Goal: Transaction & Acquisition: Purchase product/service

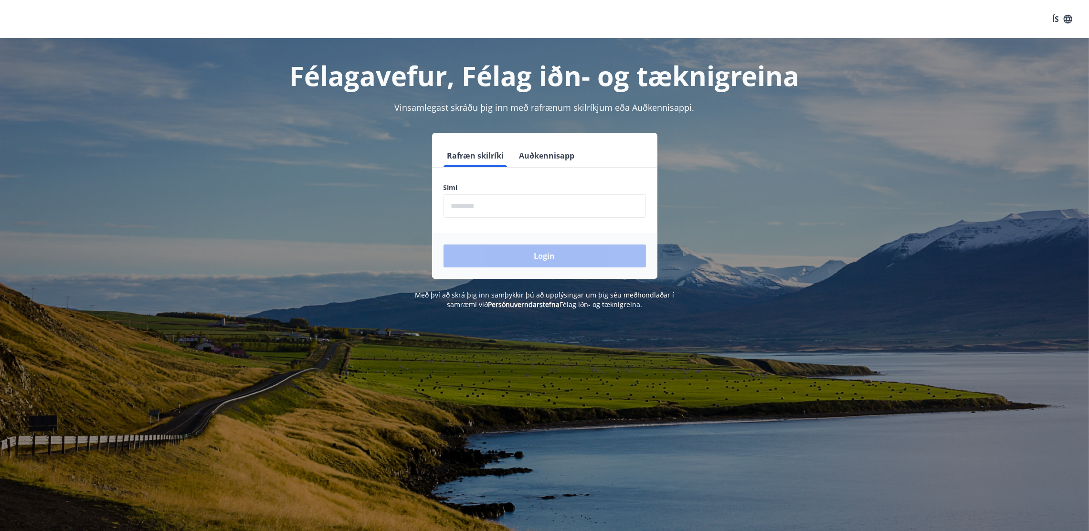
click at [484, 228] on form "Rafræn skilríki Auðkennisapp Sími ​ Login" at bounding box center [544, 211] width 225 height 135
click at [480, 207] on input "phone" at bounding box center [545, 205] width 203 height 23
type input "********"
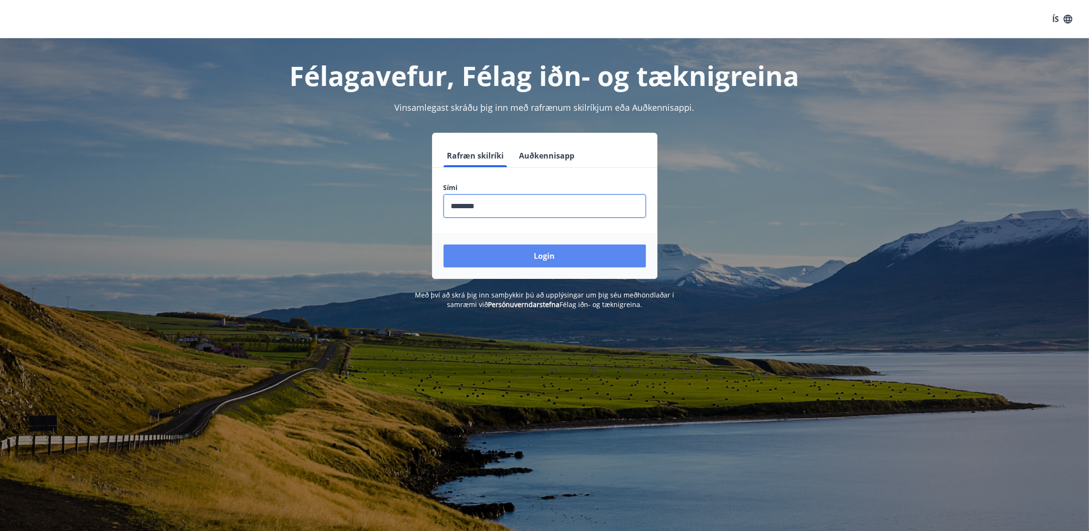
click at [492, 257] on button "Login" at bounding box center [545, 256] width 203 height 23
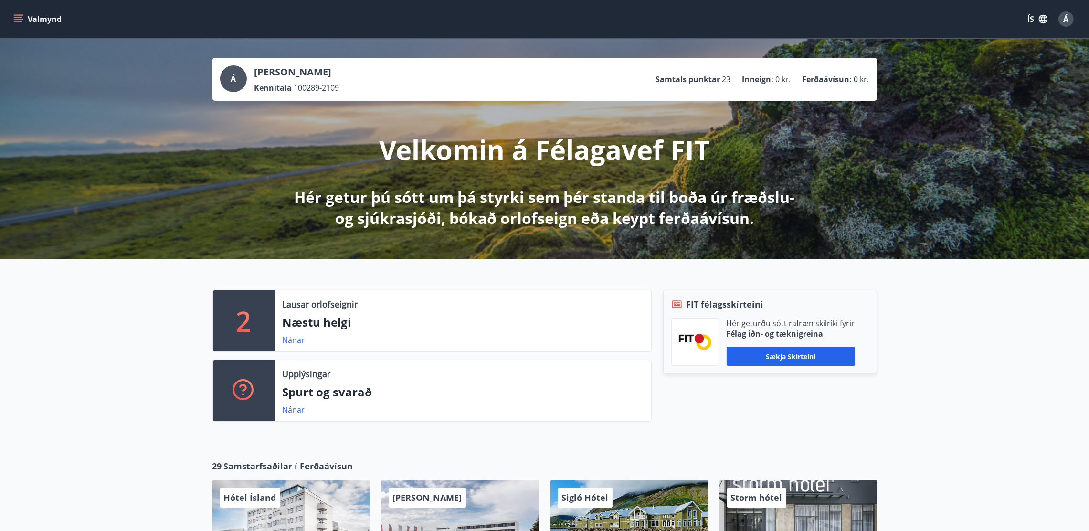
click at [43, 18] on button "Valmynd" at bounding box center [38, 19] width 54 height 17
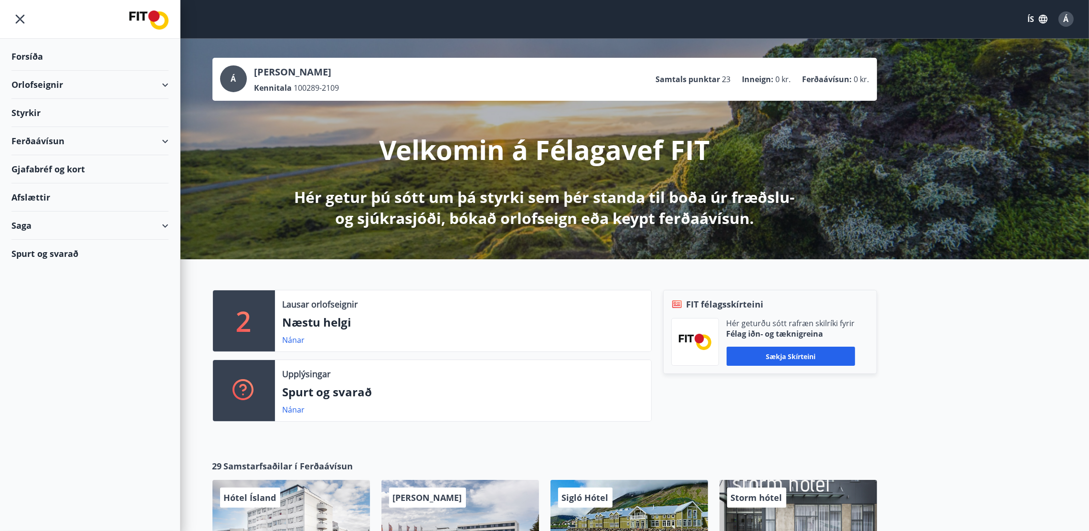
click at [65, 84] on div "Orlofseignir" at bounding box center [89, 85] width 157 height 28
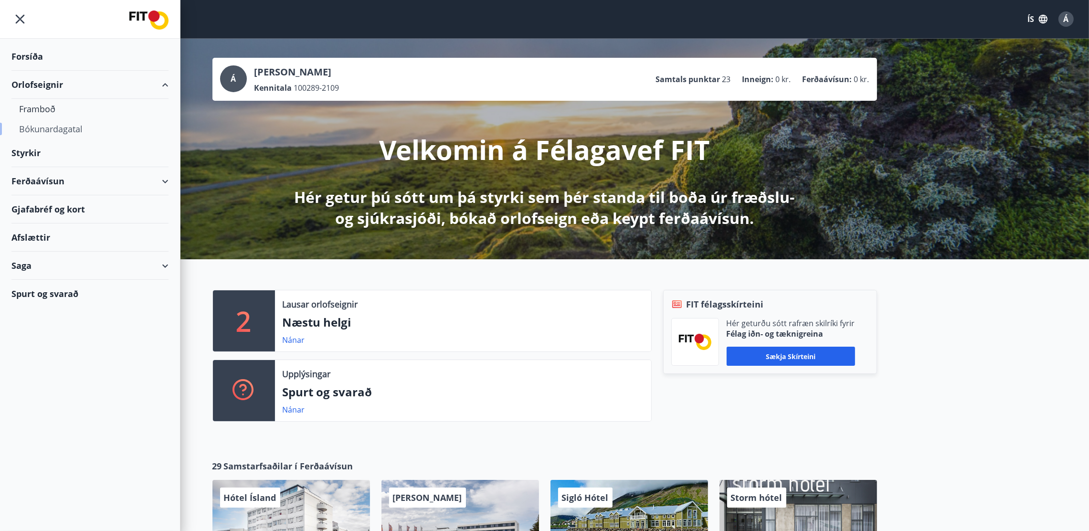
click at [58, 127] on div "Bókunardagatal" at bounding box center [90, 129] width 142 height 20
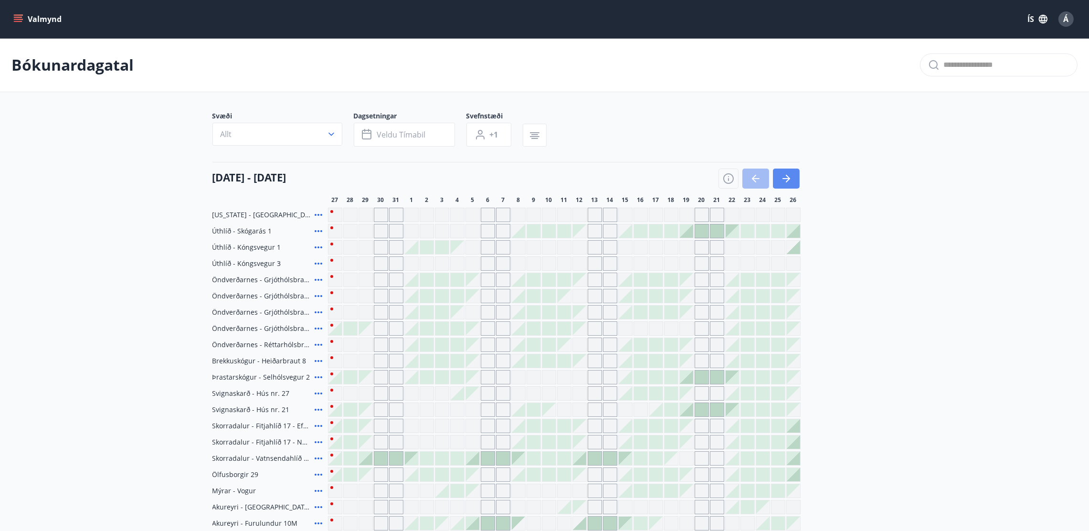
click at [791, 174] on icon "button" at bounding box center [786, 178] width 11 height 11
click at [787, 181] on icon "button" at bounding box center [788, 179] width 4 height 8
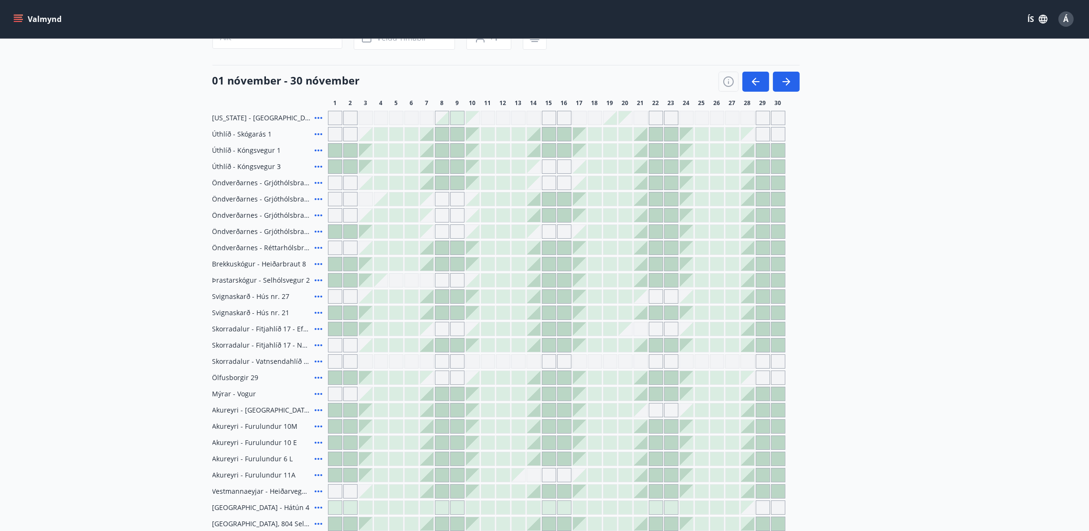
scroll to position [72, 0]
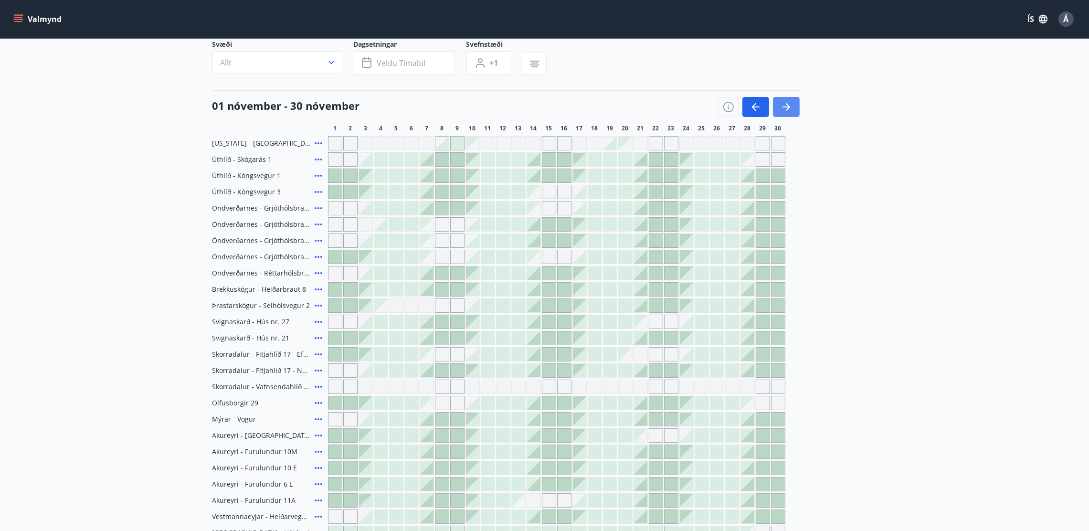
click at [784, 107] on icon "button" at bounding box center [786, 106] width 11 height 11
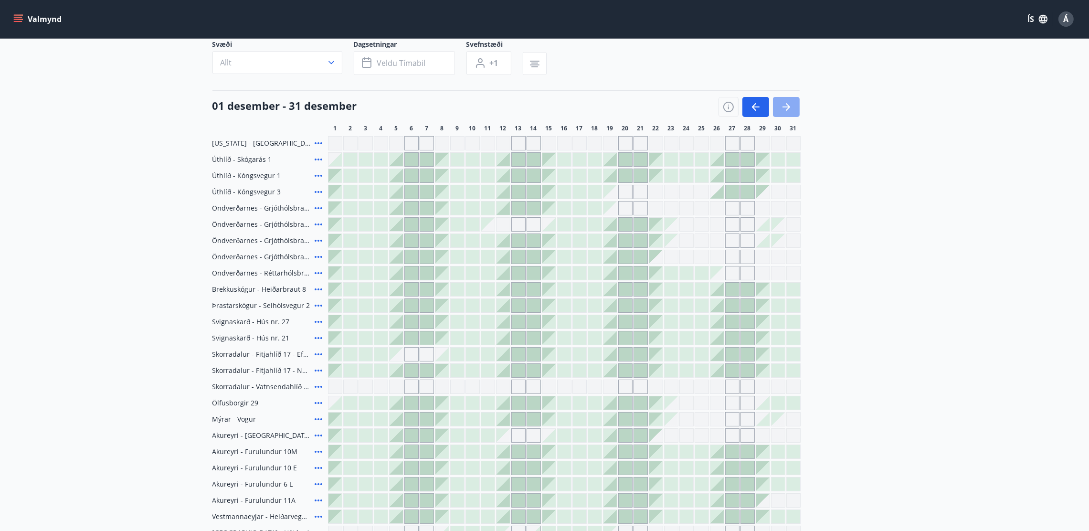
click at [784, 107] on icon "button" at bounding box center [786, 106] width 11 height 11
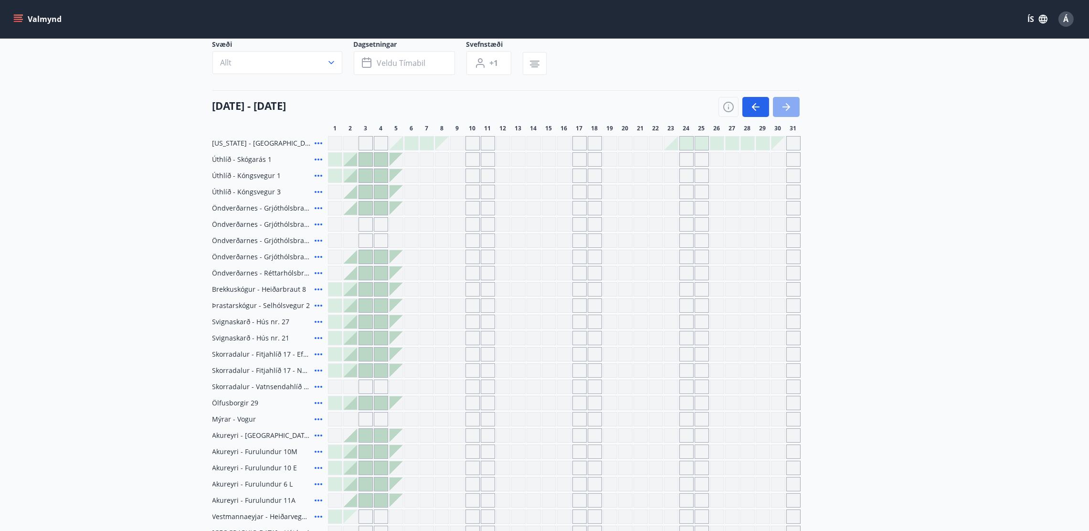
click at [795, 110] on button "button" at bounding box center [786, 107] width 27 height 20
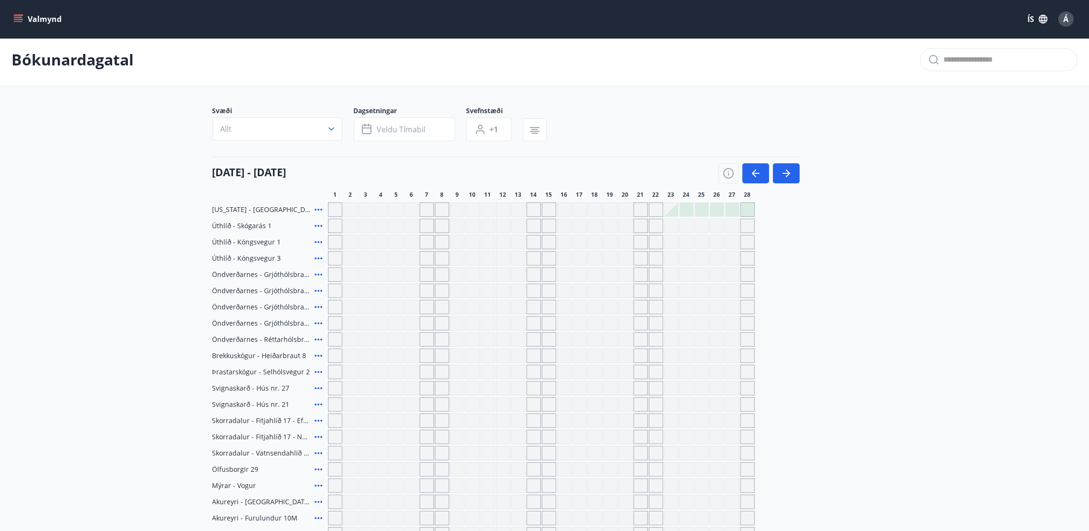
scroll to position [0, 0]
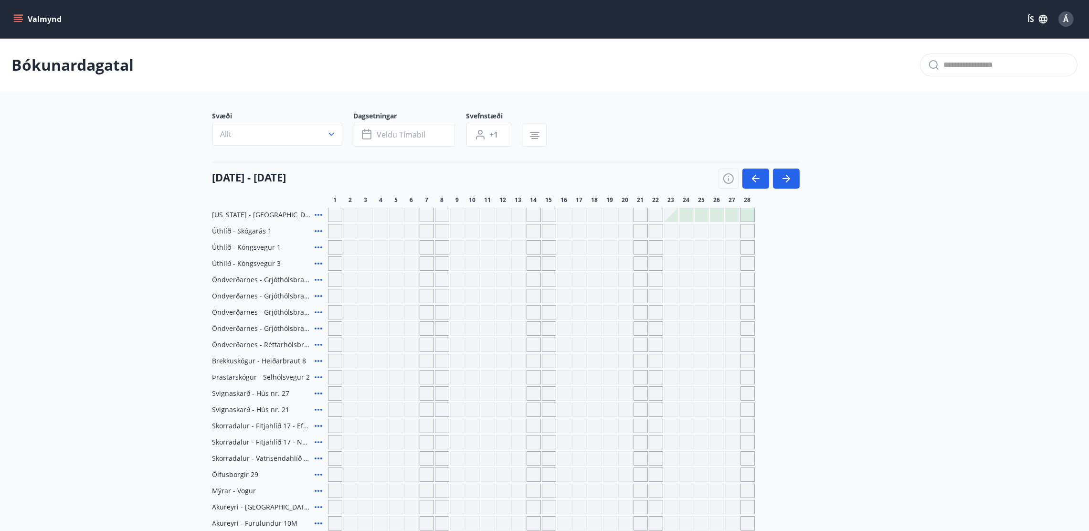
click at [536, 295] on div "Gráir dagar eru ekki bókanlegir" at bounding box center [534, 296] width 14 height 14
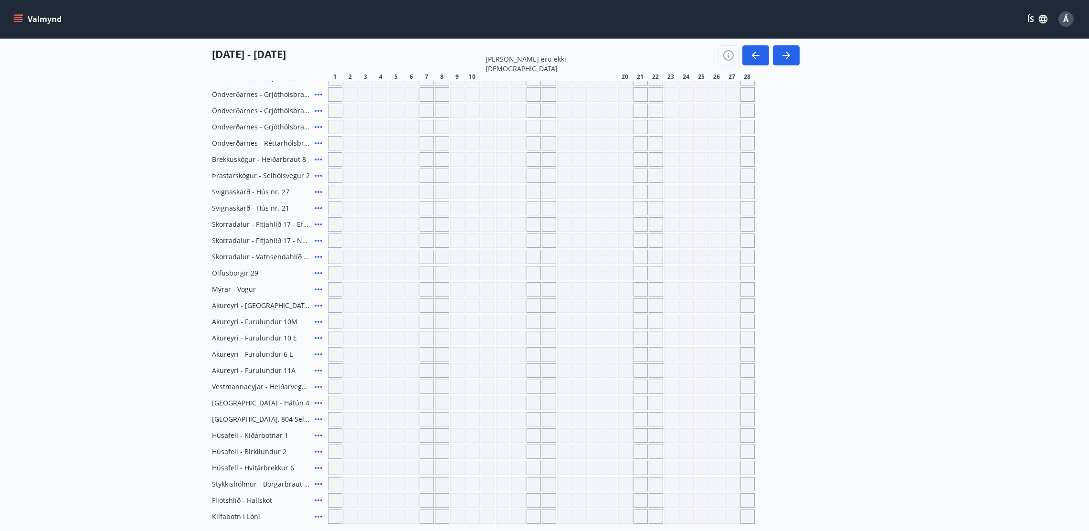
scroll to position [26, 0]
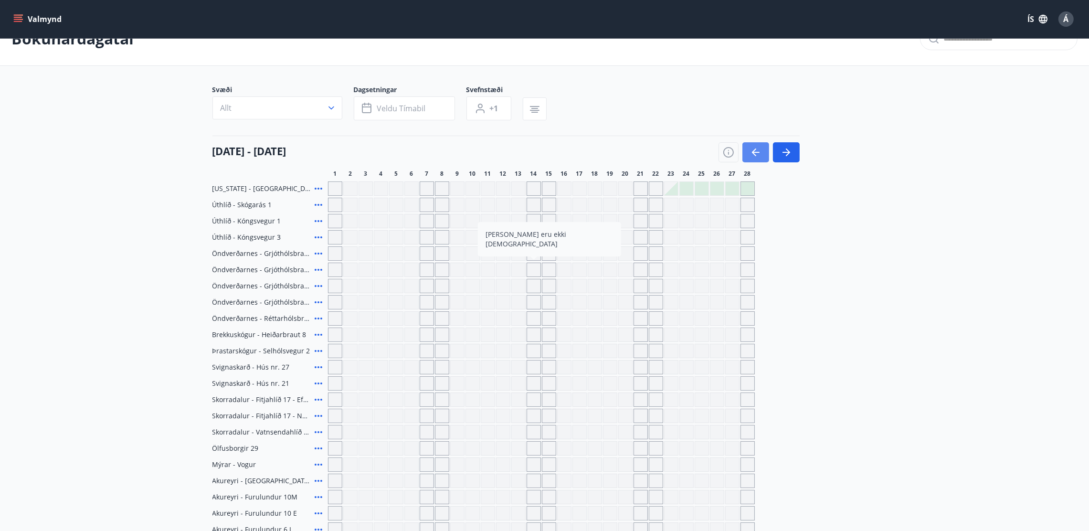
click at [762, 154] on button "button" at bounding box center [756, 152] width 27 height 20
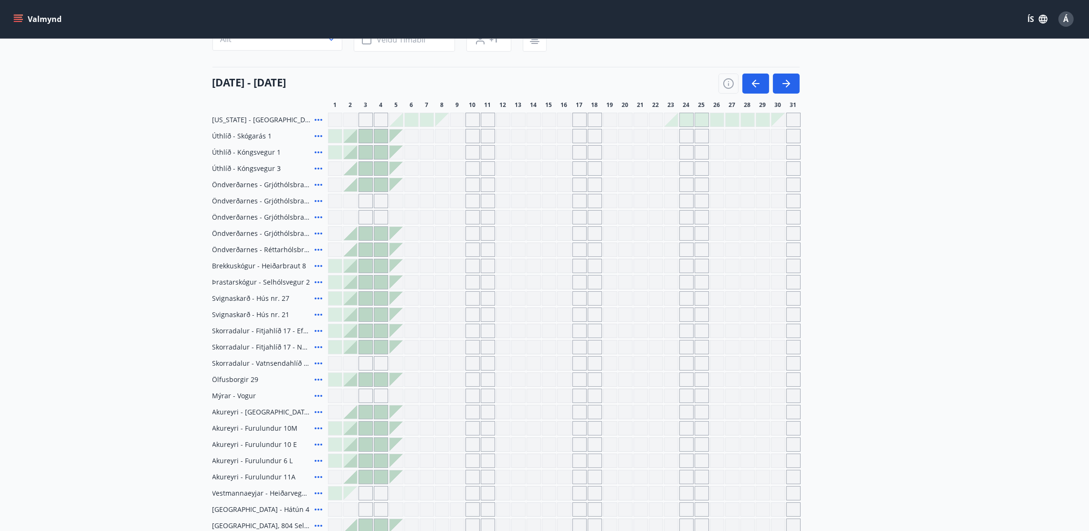
scroll to position [98, 0]
click at [689, 252] on div "Gráir dagar eru ekki bókanlegir" at bounding box center [687, 247] width 14 height 14
click at [758, 73] on button "button" at bounding box center [756, 81] width 27 height 20
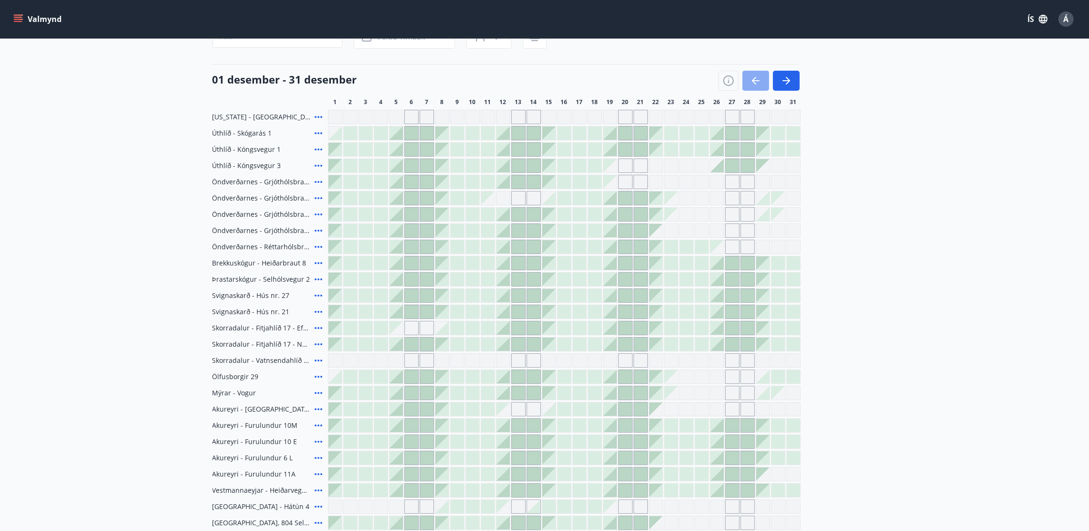
click at [754, 73] on button "button" at bounding box center [756, 81] width 27 height 20
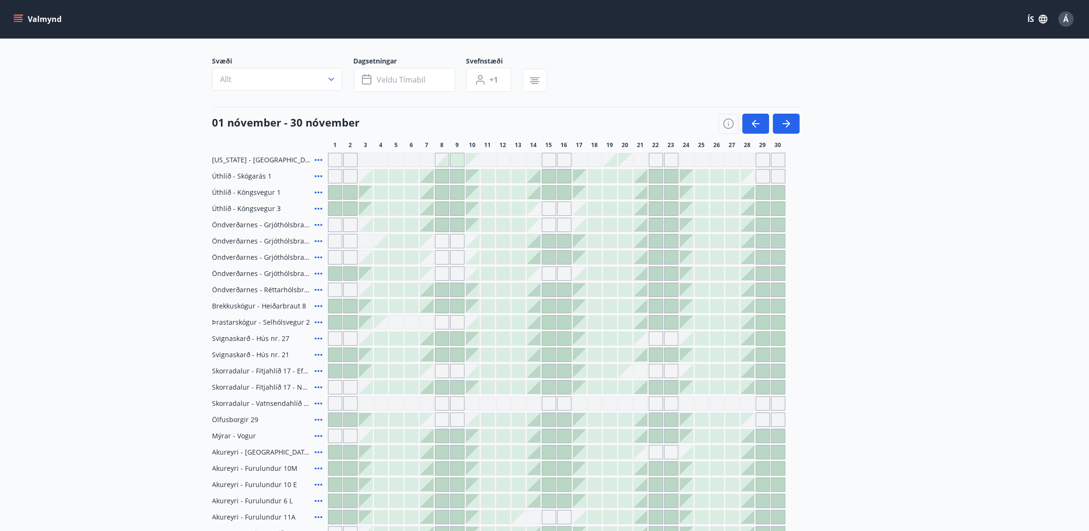
scroll to position [0, 0]
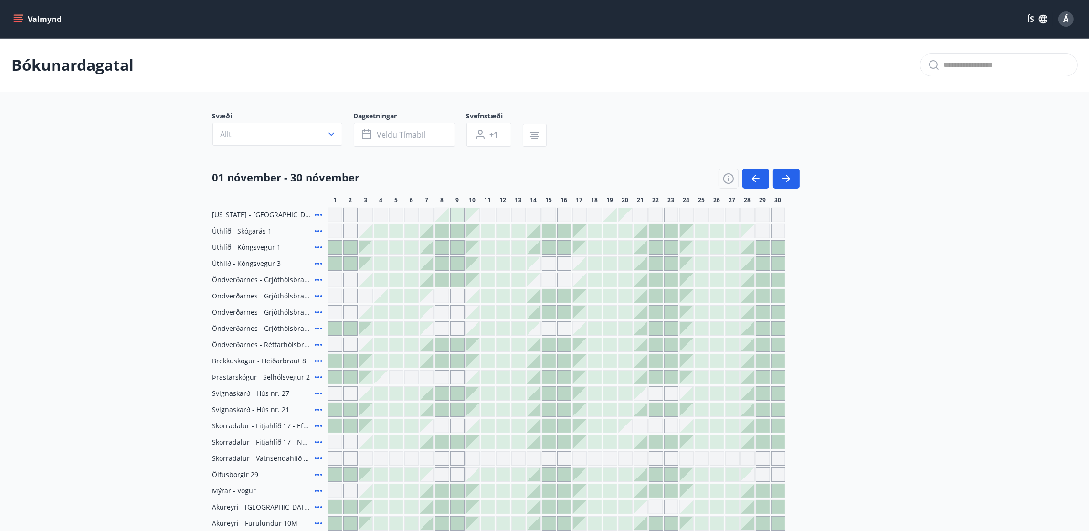
click at [20, 21] on icon "menu" at bounding box center [18, 21] width 9 height 1
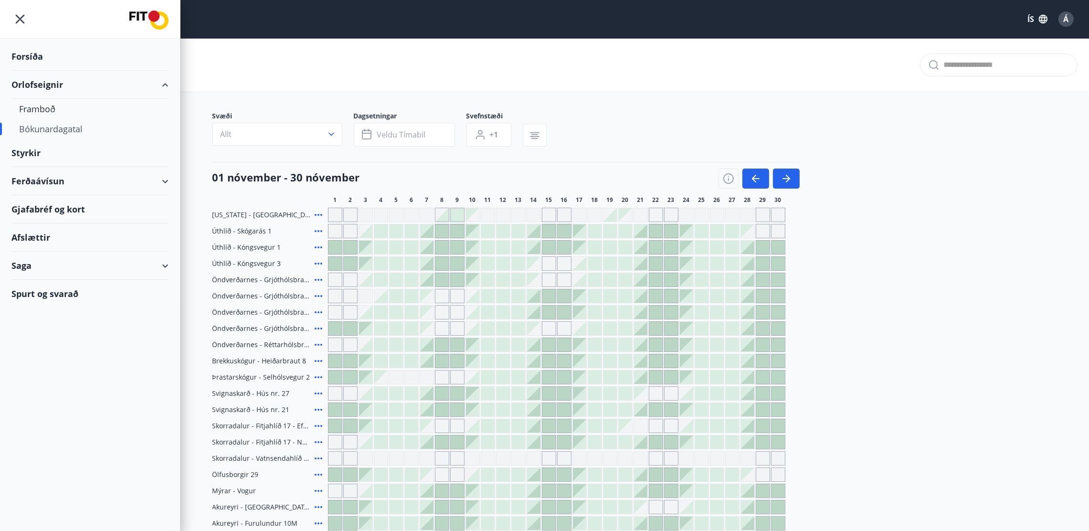
click at [56, 179] on div "Ferðaávísun" at bounding box center [89, 181] width 157 height 28
click at [163, 184] on div "Ferðaávísun" at bounding box center [89, 181] width 157 height 28
click at [26, 178] on div "Ferðaávísun" at bounding box center [89, 181] width 157 height 28
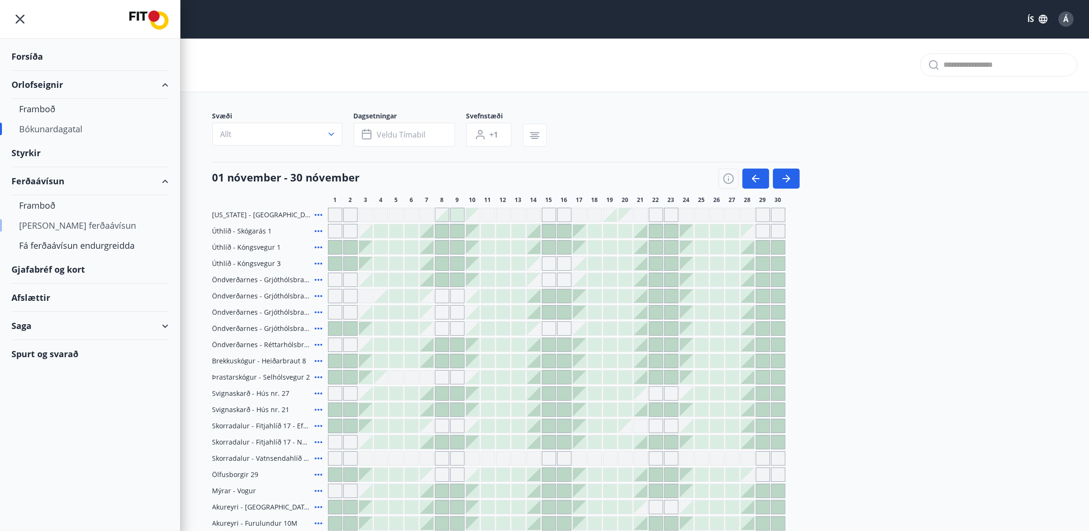
click at [67, 228] on div "Kaupa ferðaávísun" at bounding box center [90, 225] width 142 height 20
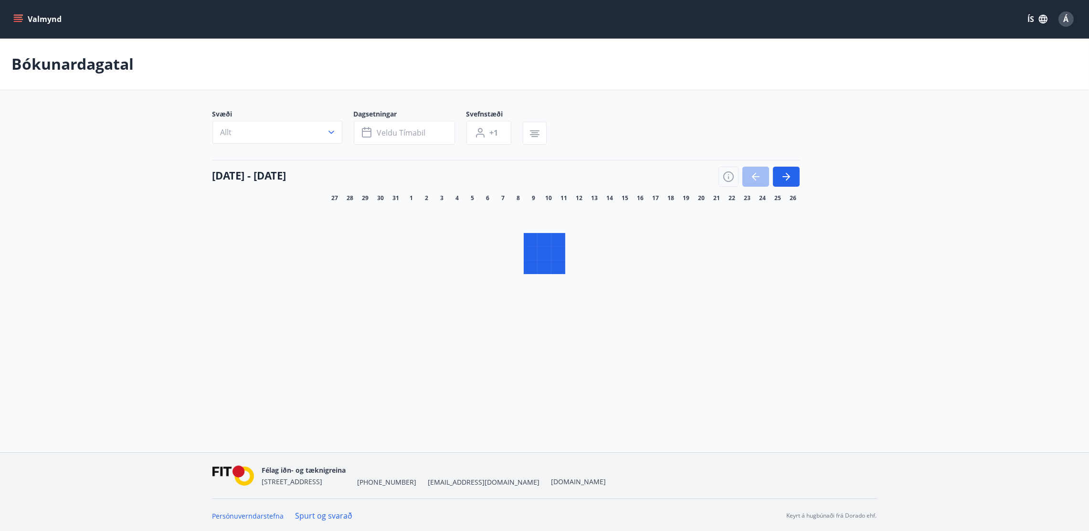
click at [19, 11] on button "Valmynd" at bounding box center [38, 19] width 54 height 17
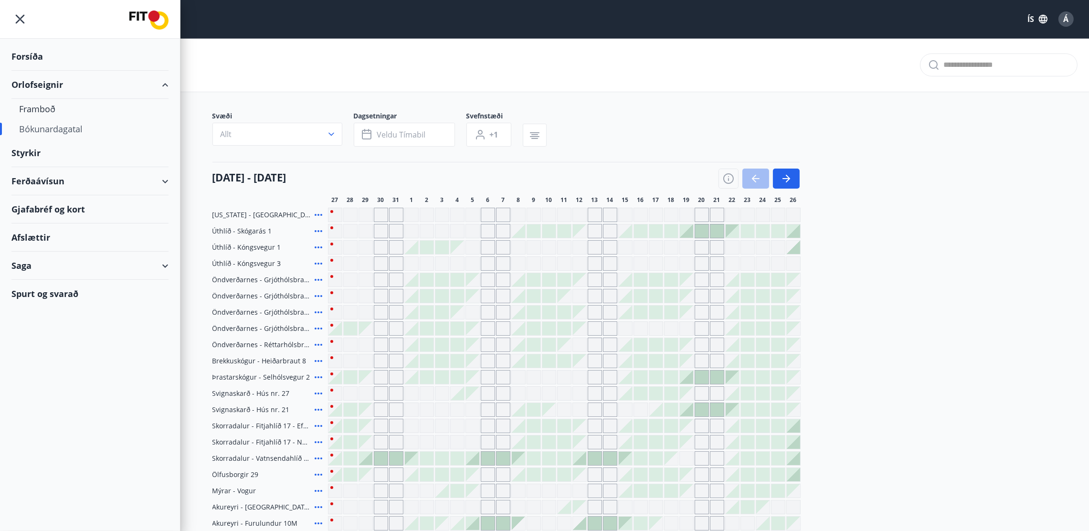
click at [44, 215] on div "Gjafabréf og kort" at bounding box center [89, 209] width 157 height 28
click at [162, 262] on div "Saga" at bounding box center [89, 266] width 157 height 28
click at [38, 241] on div "Afslættir" at bounding box center [89, 238] width 157 height 28
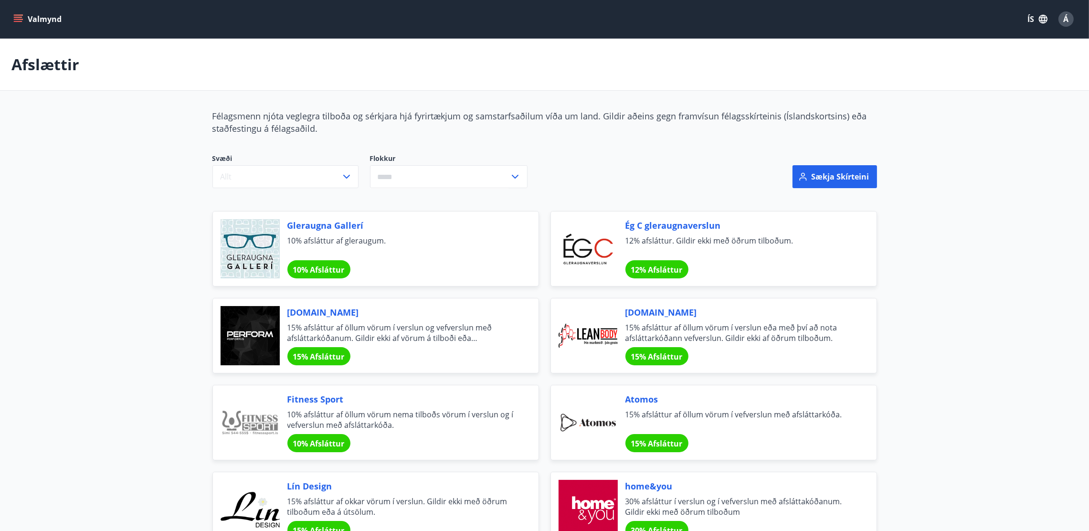
click at [1070, 23] on div "Á" at bounding box center [1066, 18] width 15 height 15
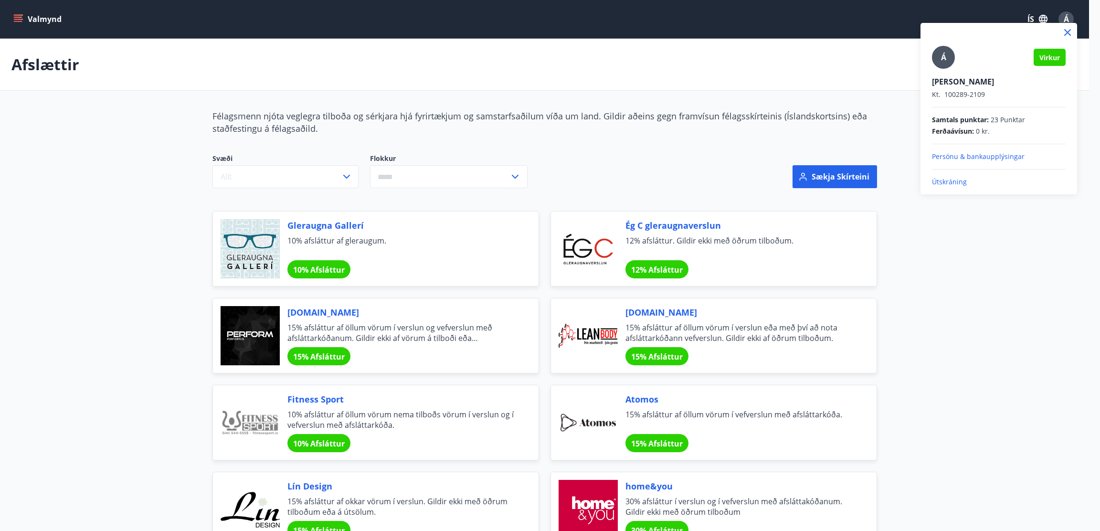
click at [964, 181] on p "Útskráning" at bounding box center [999, 182] width 134 height 10
